Goal: Transaction & Acquisition: Purchase product/service

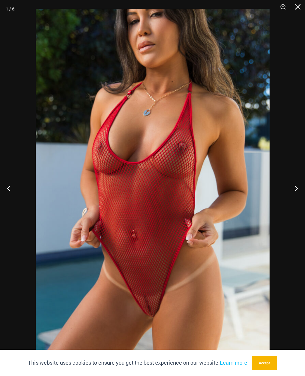
click at [295, 184] on button "Next" at bounding box center [294, 188] width 22 height 30
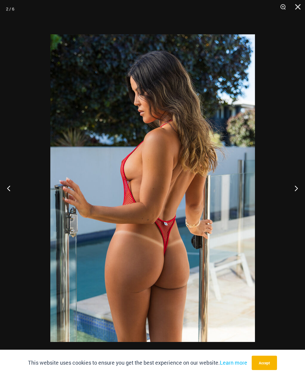
click at [293, 190] on button "Next" at bounding box center [294, 188] width 22 height 30
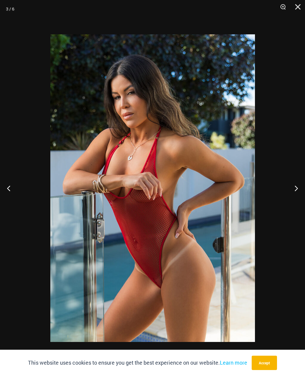
click at [293, 193] on button "Next" at bounding box center [294, 188] width 22 height 30
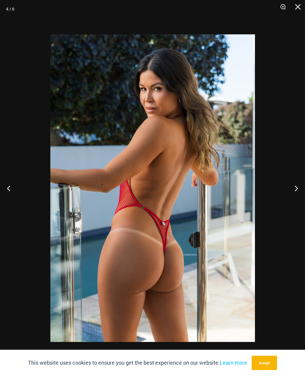
click at [296, 190] on button "Next" at bounding box center [294, 188] width 22 height 30
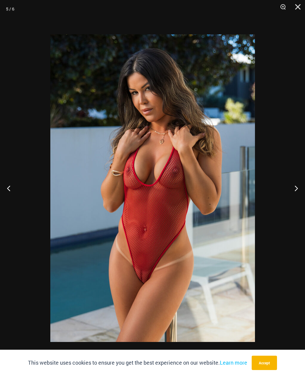
click at [293, 199] on button "Next" at bounding box center [294, 188] width 22 height 30
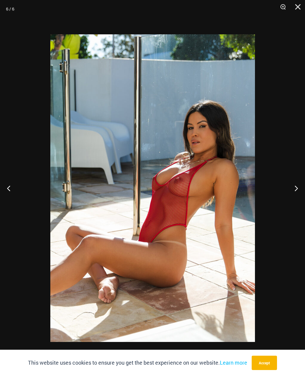
click at [292, 192] on button "Next" at bounding box center [294, 188] width 22 height 30
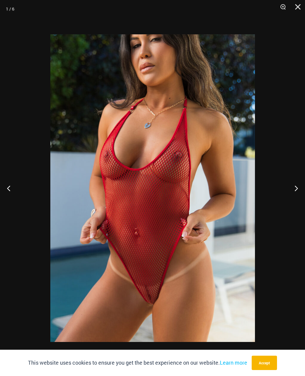
click at [297, 196] on button "Next" at bounding box center [294, 188] width 22 height 30
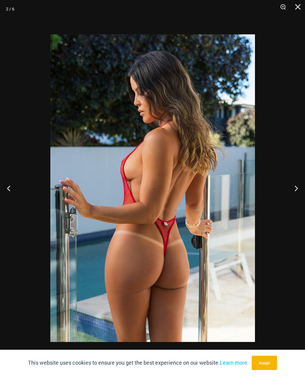
click at [297, 192] on button "Next" at bounding box center [294, 188] width 22 height 30
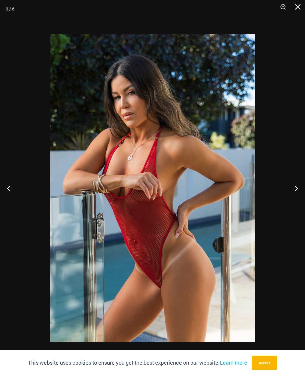
click at [291, 197] on button "Next" at bounding box center [294, 188] width 22 height 30
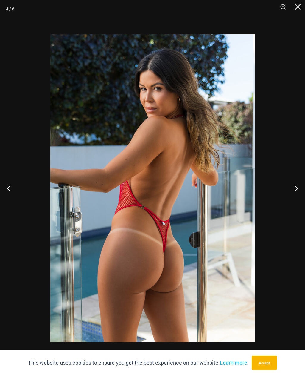
click at [286, 198] on button "Next" at bounding box center [294, 188] width 22 height 30
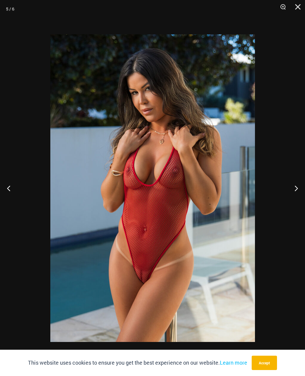
click at [248, 80] on img at bounding box center [152, 187] width 205 height 307
click at [249, 81] on img at bounding box center [152, 187] width 205 height 307
click at [248, 80] on img at bounding box center [152, 187] width 205 height 307
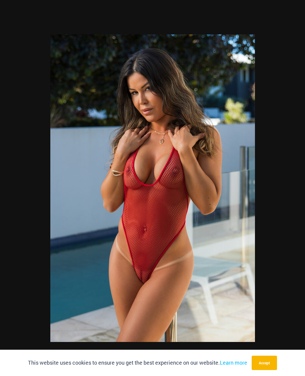
click at [249, 81] on img at bounding box center [152, 187] width 205 height 307
click at [248, 80] on img at bounding box center [152, 187] width 205 height 307
click at [249, 81] on img at bounding box center [152, 187] width 205 height 307
click at [248, 80] on img at bounding box center [152, 187] width 205 height 307
click at [249, 81] on img at bounding box center [152, 187] width 205 height 307
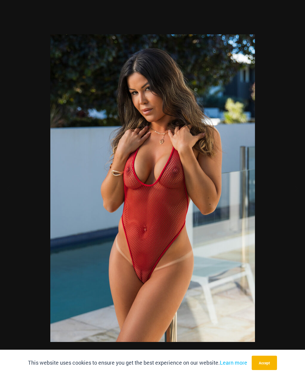
click at [248, 80] on img at bounding box center [152, 187] width 205 height 307
click at [249, 81] on img at bounding box center [152, 187] width 205 height 307
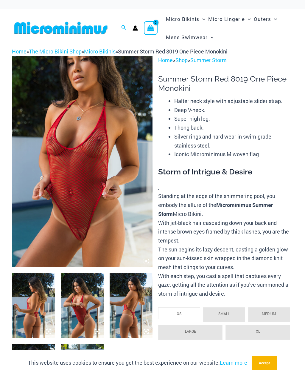
click at [249, 81] on h1 "Summer Storm Red 8019 One Piece Monokini" at bounding box center [225, 83] width 135 height 18
